Goal: Task Accomplishment & Management: Manage account settings

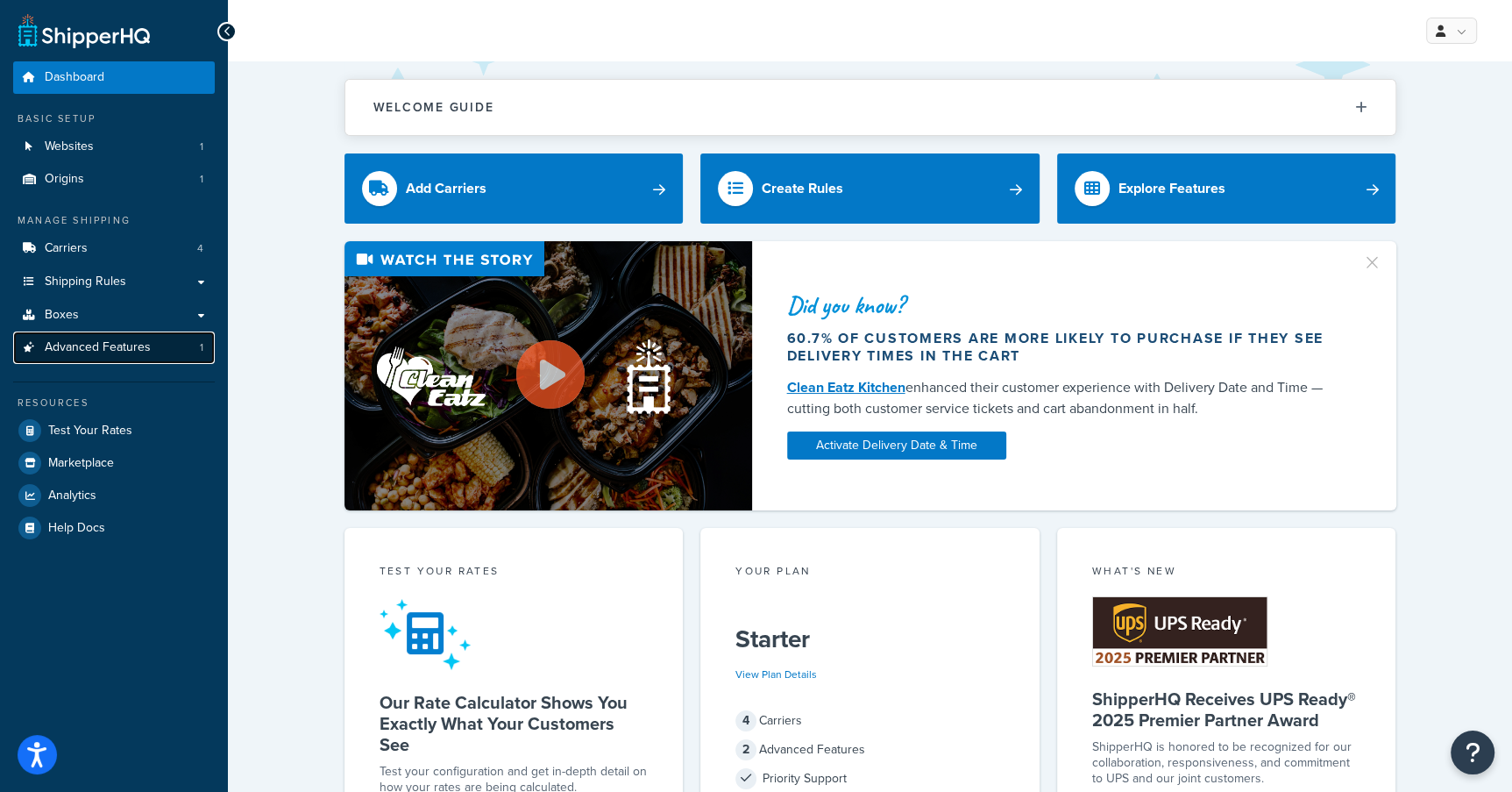
click at [67, 330] on span "Advanced Features" at bounding box center [98, 347] width 106 height 15
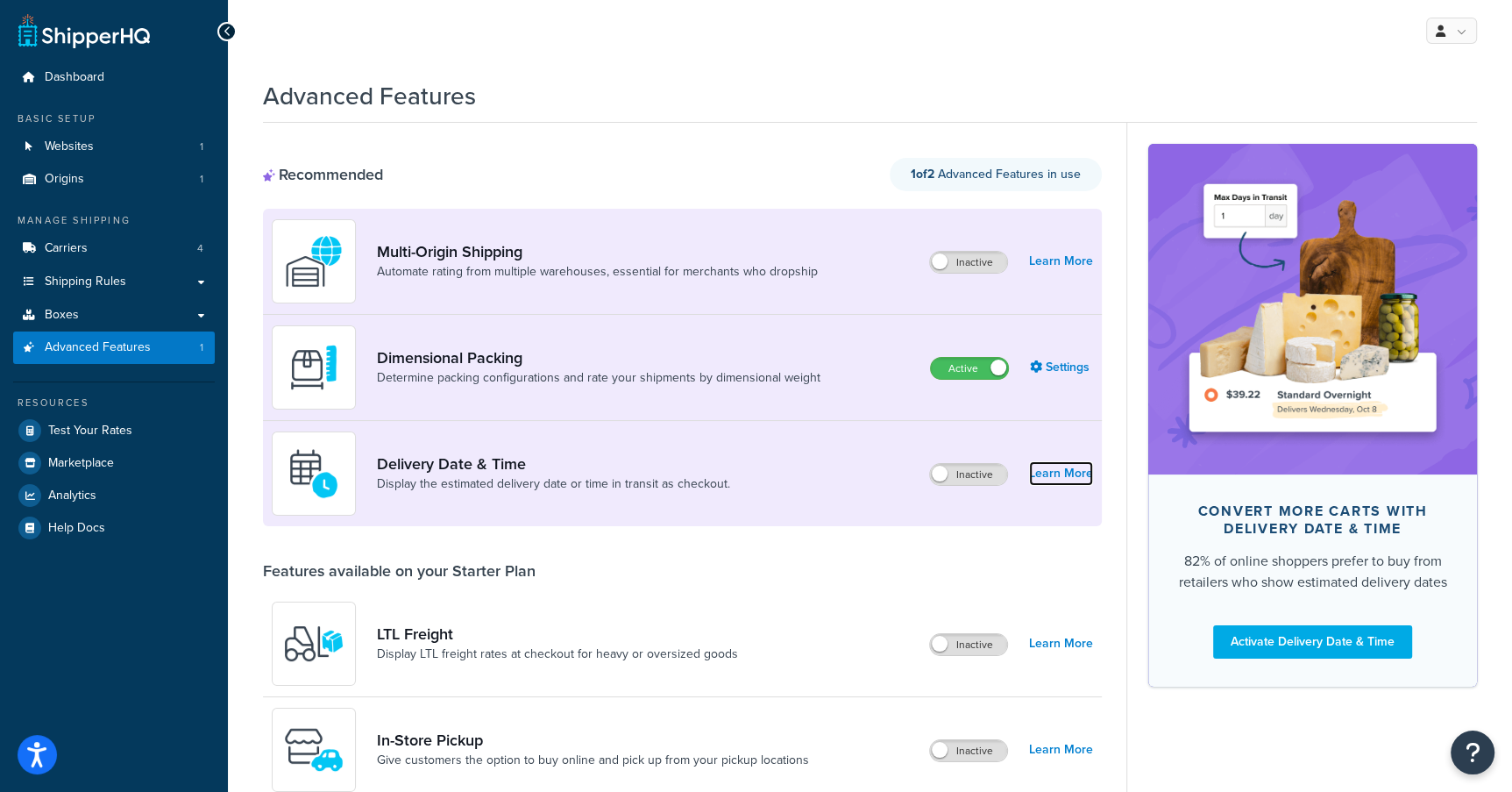
click at [935, 330] on link "Learn More" at bounding box center [1060, 474] width 64 height 25
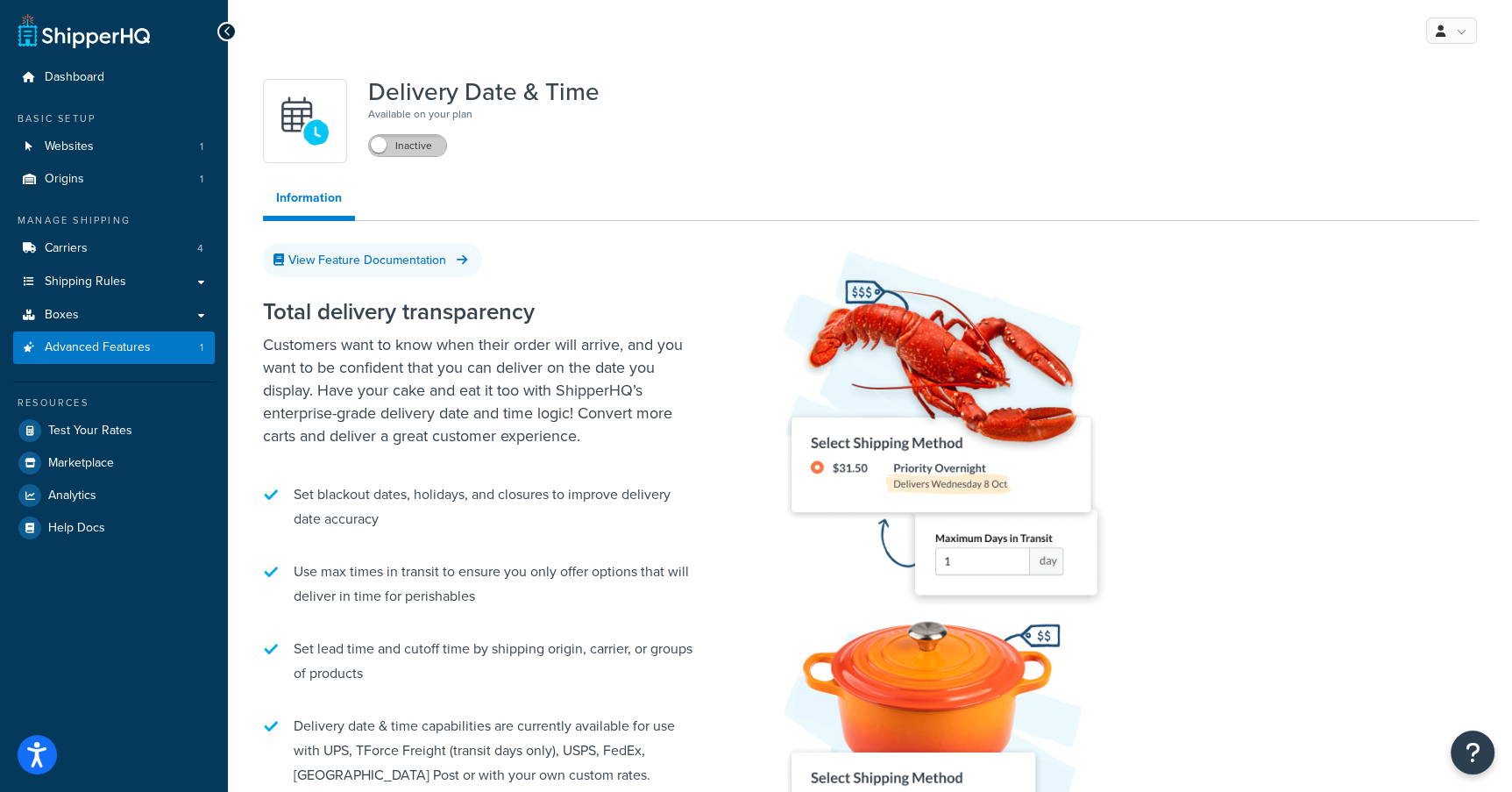
click at [419, 142] on label "Inactive" at bounding box center [407, 146] width 77 height 21
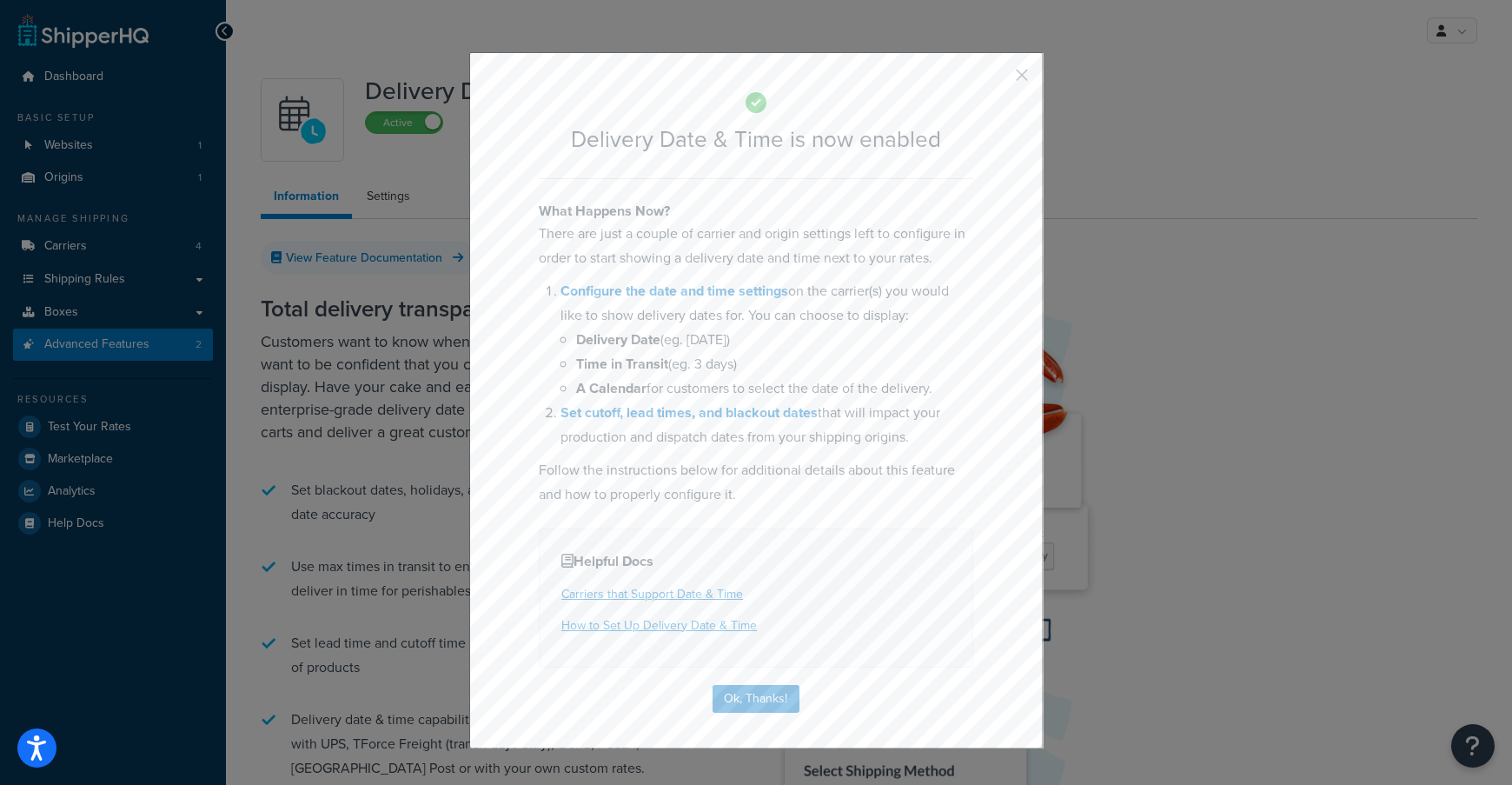
click at [927, 79] on button "button" at bounding box center [996, 81] width 4 height 4
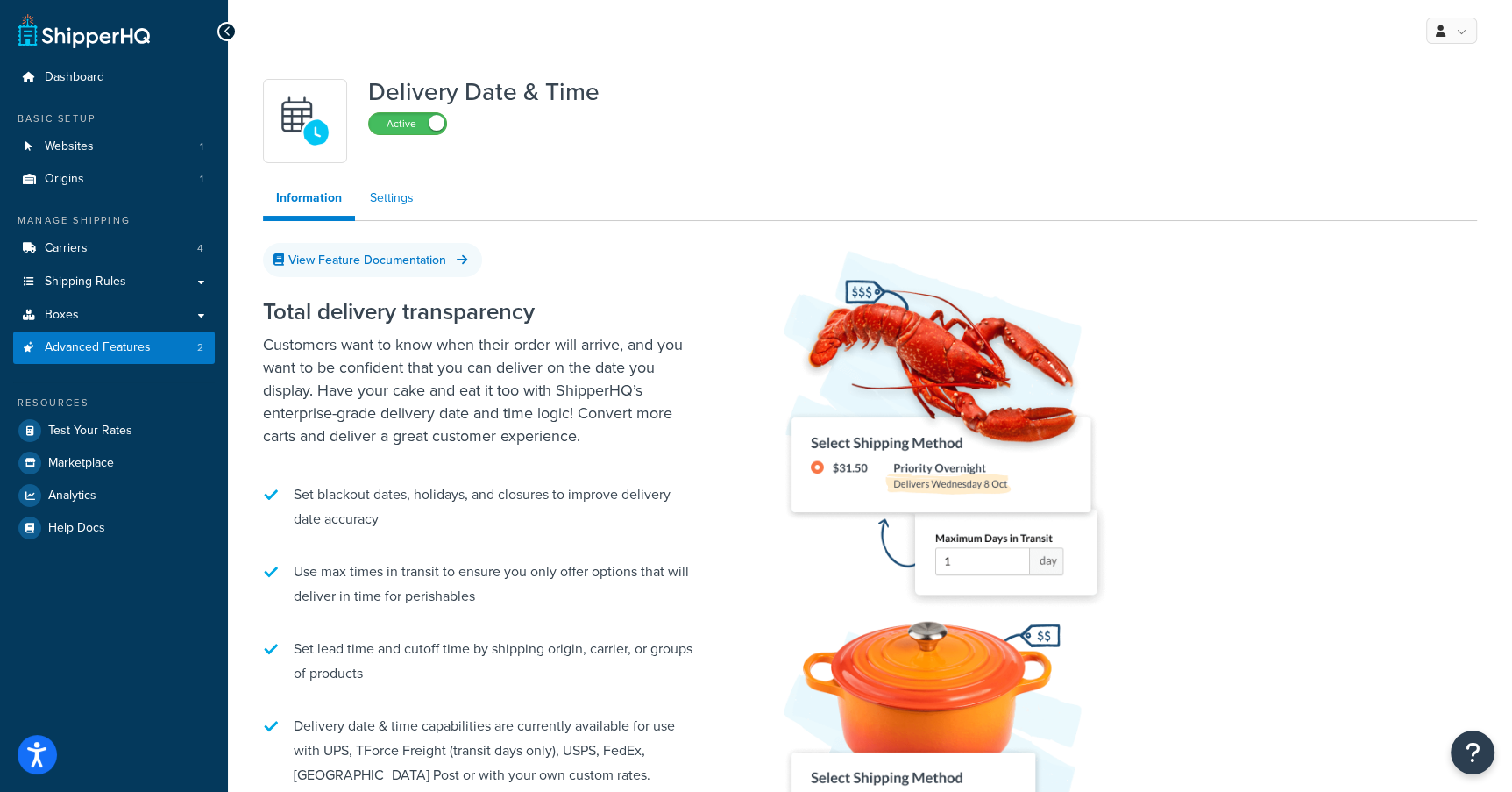
click at [388, 191] on link "Settings" at bounding box center [391, 198] width 70 height 35
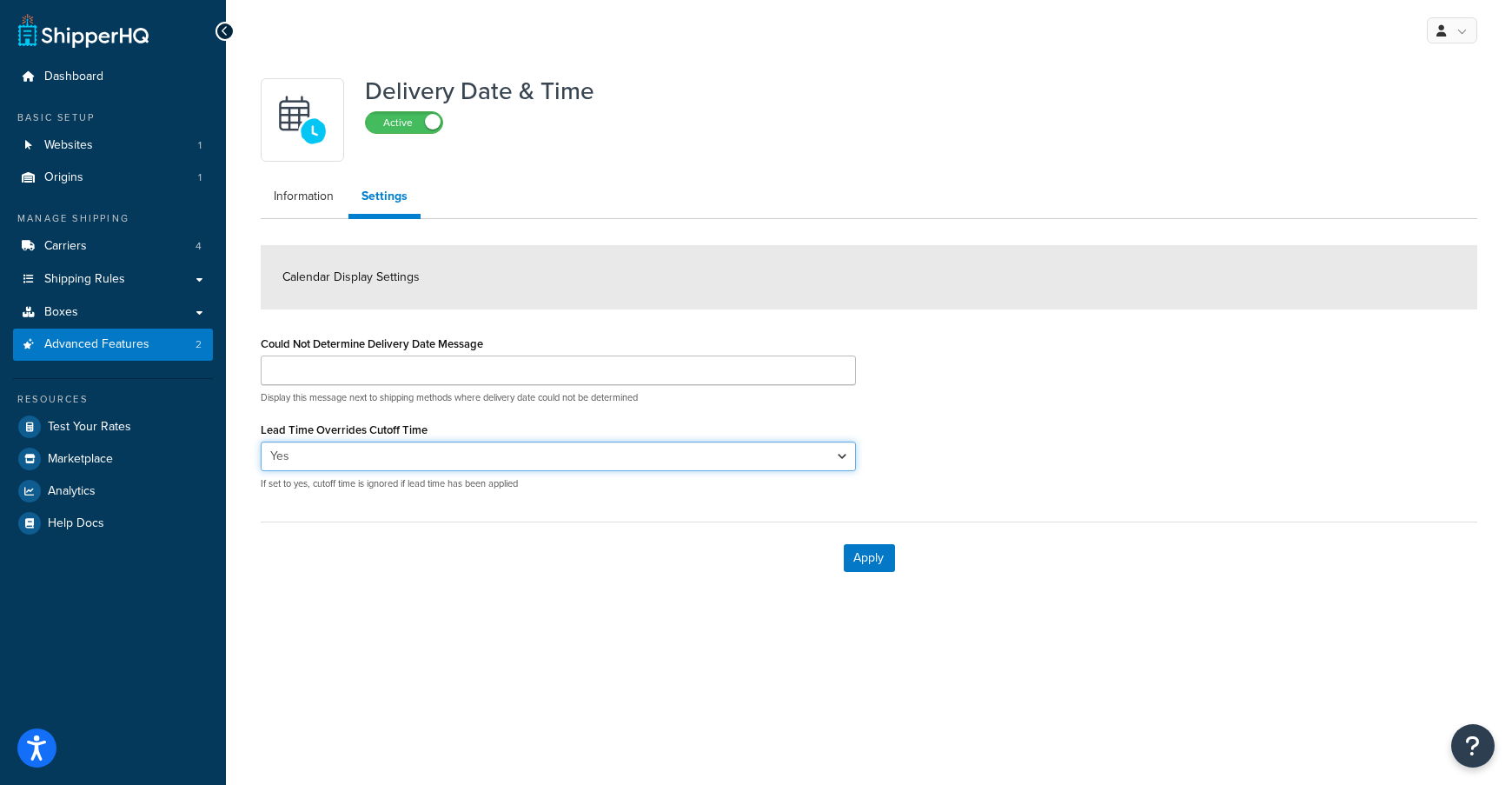
click at [363, 327] on select "Yes No" at bounding box center [558, 456] width 595 height 30
click at [62, 327] on span "Advanced Features" at bounding box center [97, 344] width 105 height 15
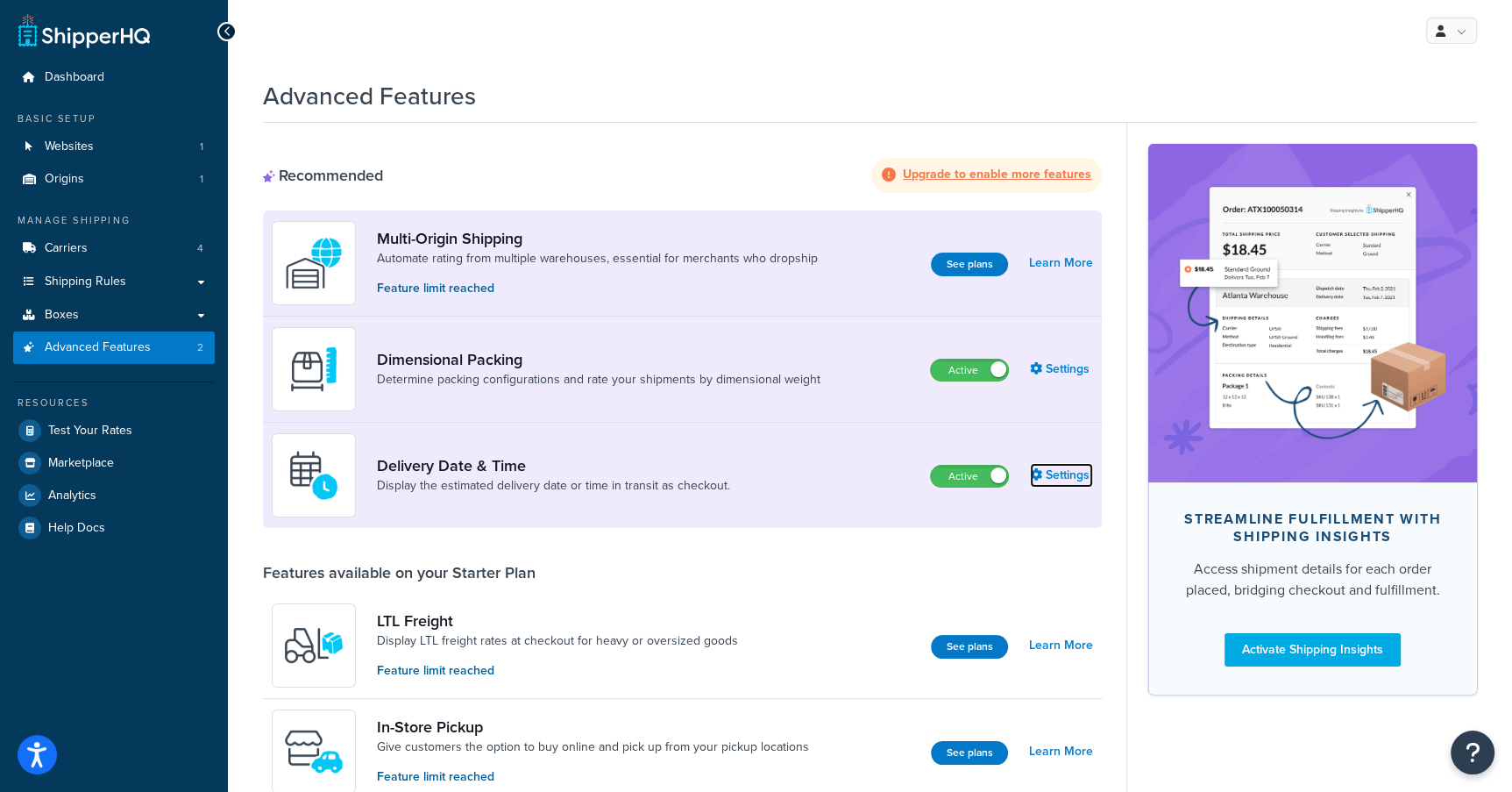
click at [935, 330] on link "Settings" at bounding box center [1060, 476] width 63 height 25
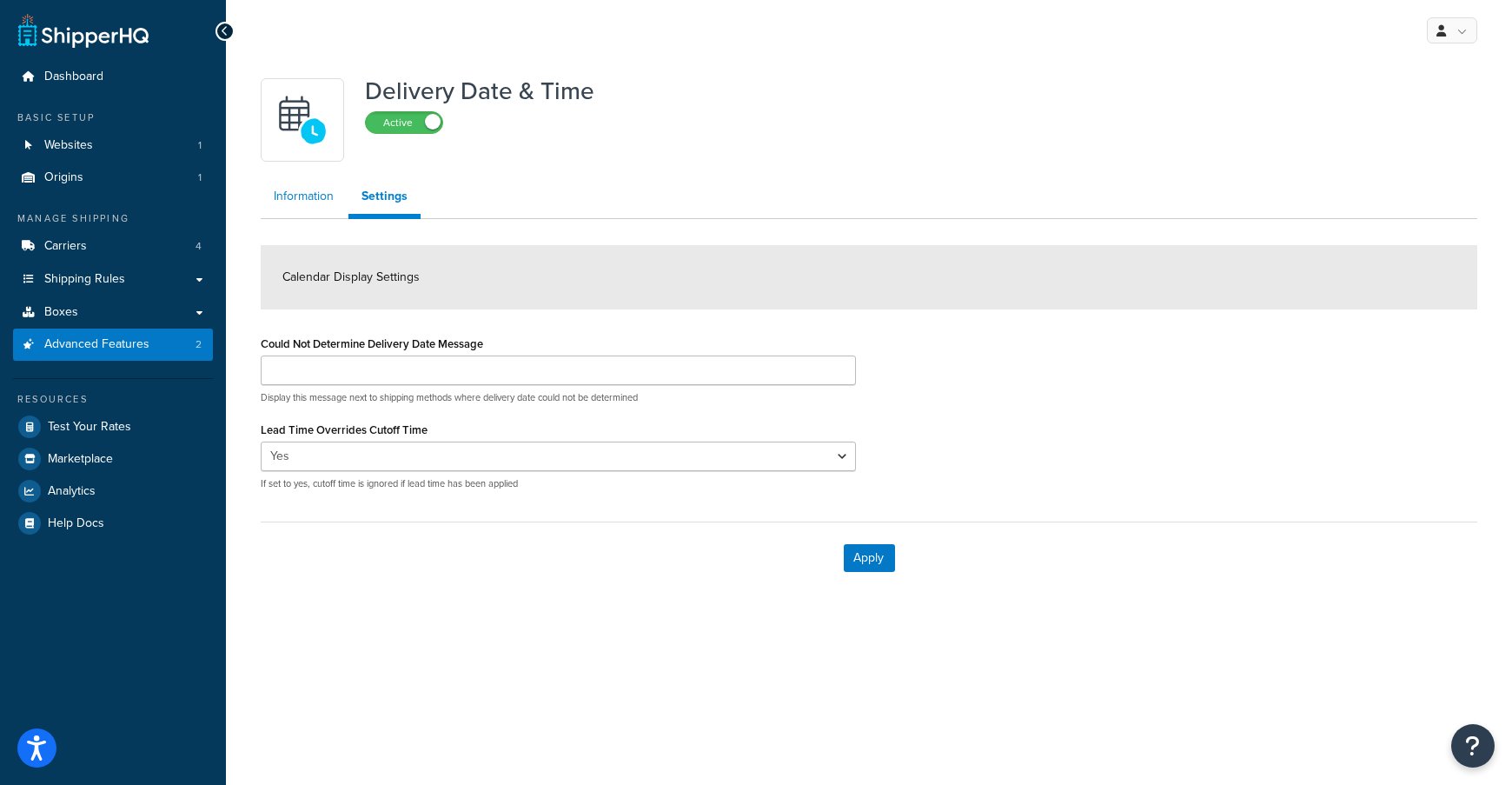
click at [293, 196] on link "Information" at bounding box center [304, 196] width 86 height 35
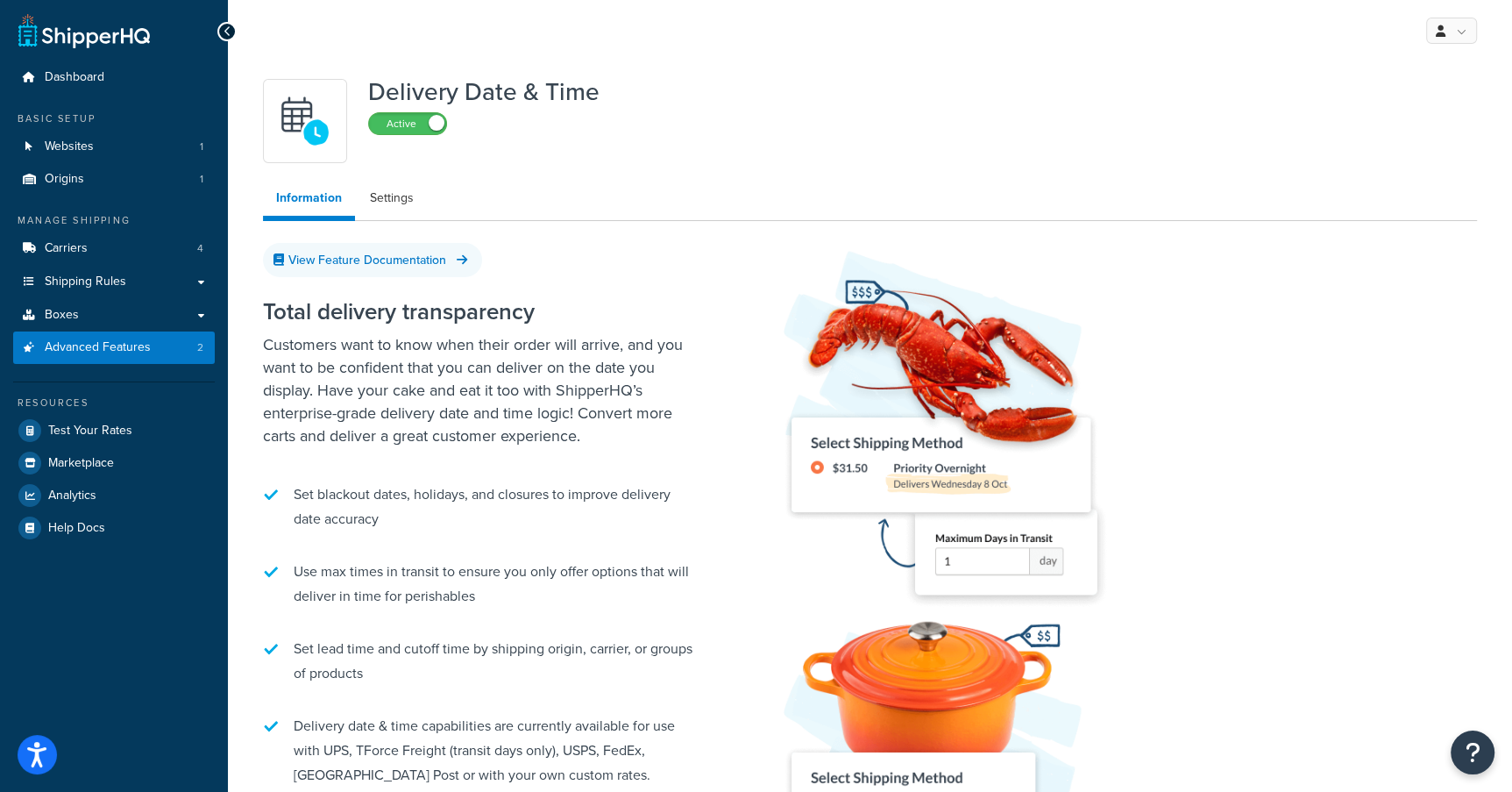
click at [298, 198] on link "Information" at bounding box center [309, 201] width 92 height 41
click at [384, 197] on link "Settings" at bounding box center [391, 198] width 70 height 35
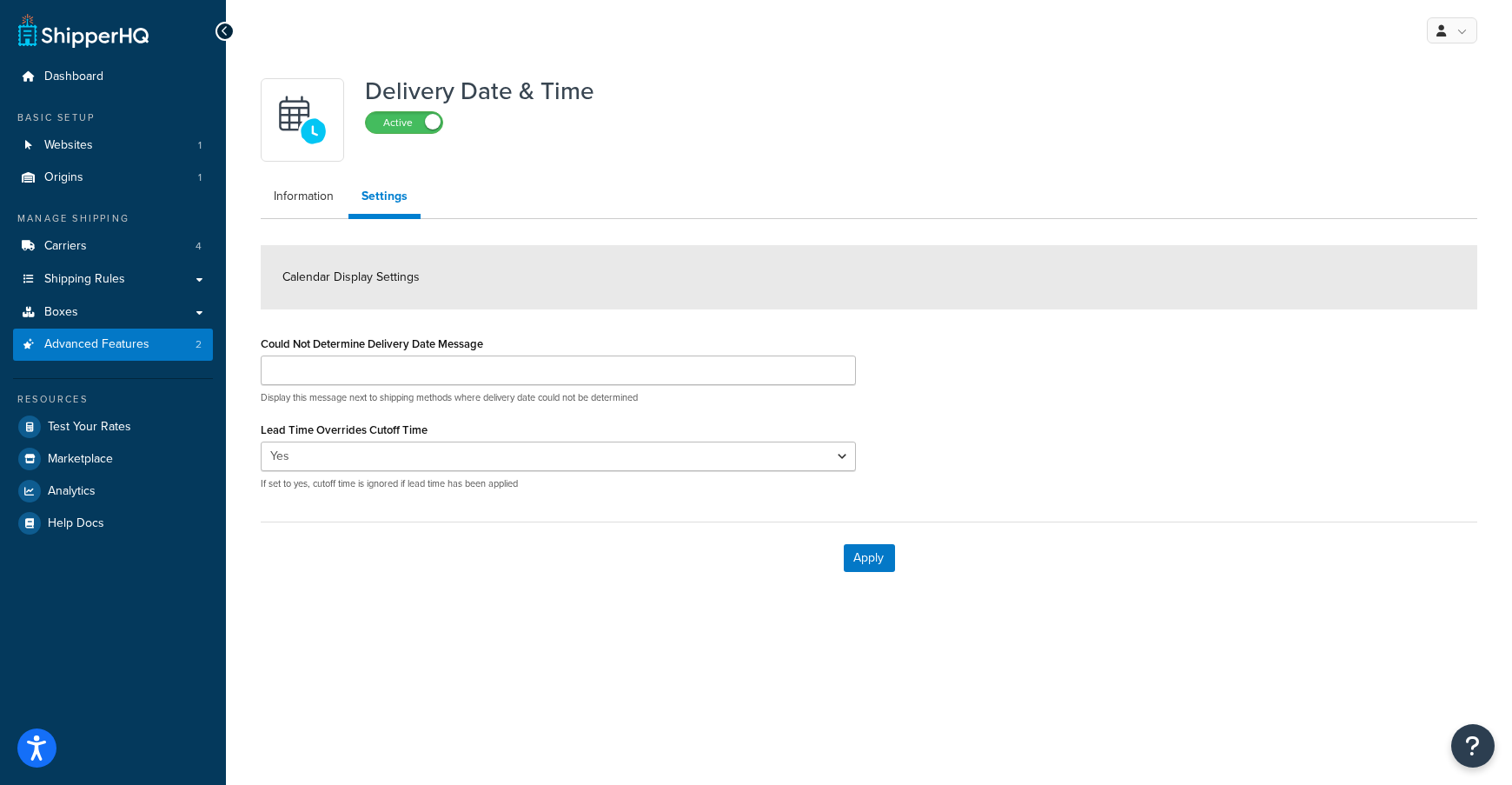
click at [330, 275] on span "Calendar Display Settings" at bounding box center [350, 277] width 138 height 18
click at [295, 327] on select "Yes No" at bounding box center [558, 456] width 595 height 30
click at [410, 327] on select "Yes No" at bounding box center [558, 456] width 595 height 30
click at [392, 120] on label "Active" at bounding box center [404, 123] width 76 height 21
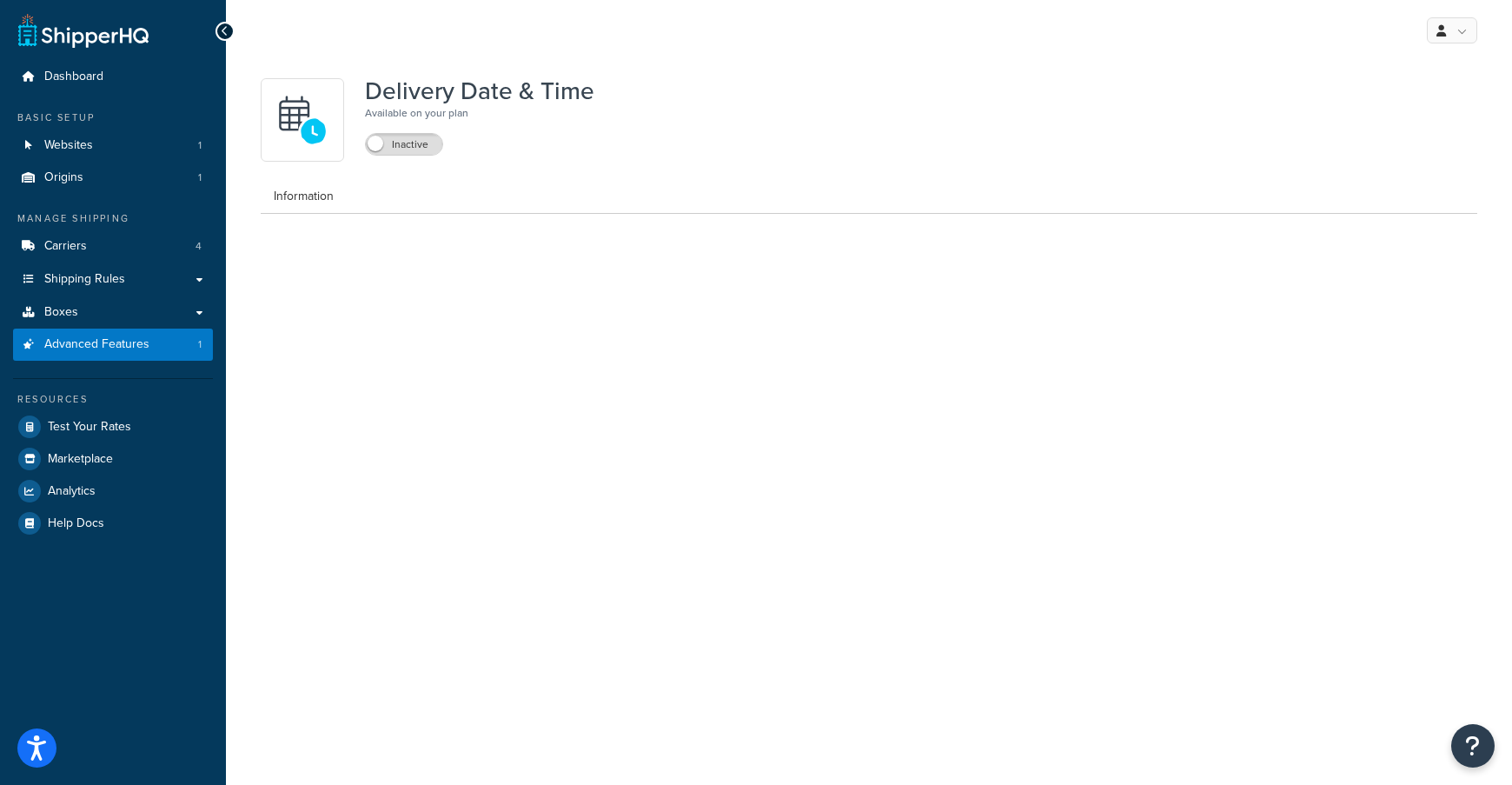
click at [889, 78] on div "Delivery Date & Time Available on your plan Inactive" at bounding box center [869, 119] width 1217 height 83
